Goal: Find specific page/section: Find specific page/section

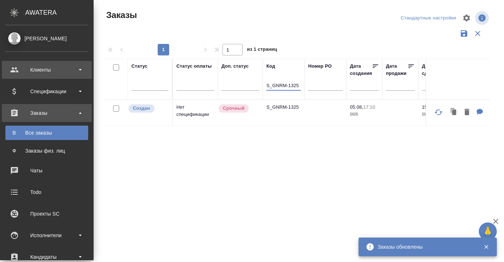
click at [37, 70] on div "Клиенты" at bounding box center [46, 69] width 83 height 11
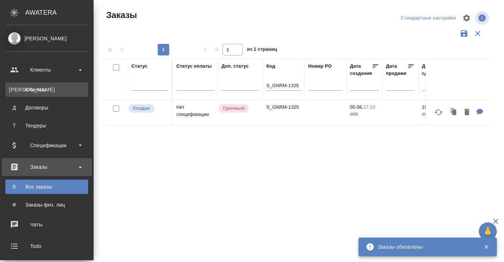
click at [40, 91] on div "Клиенты" at bounding box center [47, 89] width 76 height 7
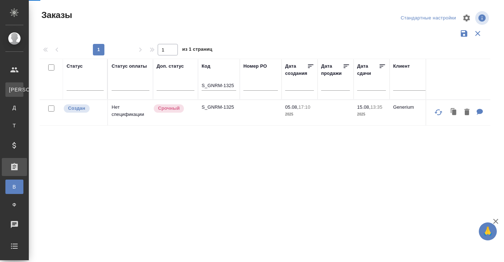
select select "RU"
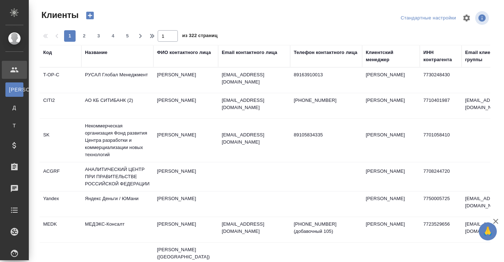
click at [113, 75] on td "РУСАЛ Глобал Менеджмент" at bounding box center [117, 80] width 72 height 25
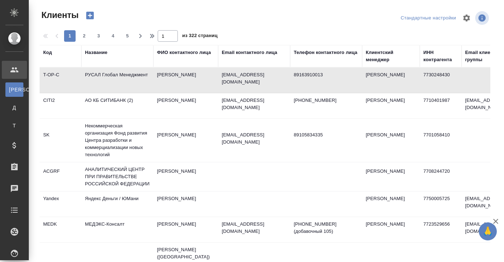
click at [112, 75] on td "РУСАЛ Глобал Менеджмент" at bounding box center [117, 80] width 72 height 25
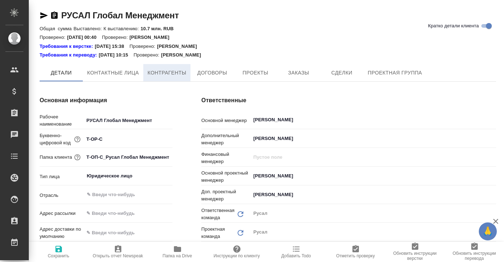
type textarea "x"
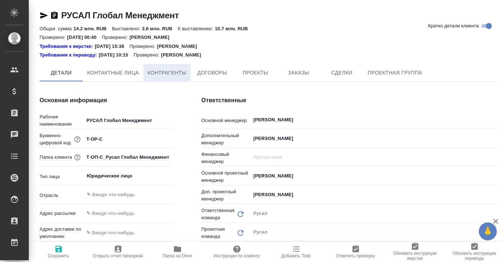
type textarea "x"
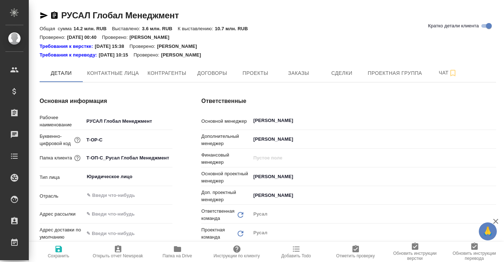
type textarea "x"
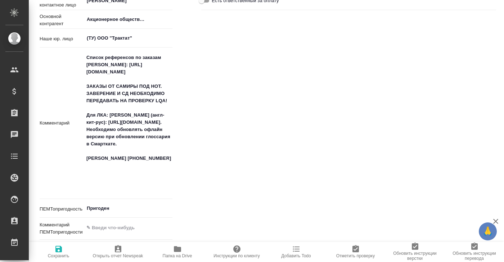
type textarea "x"
